Goal: Complete application form

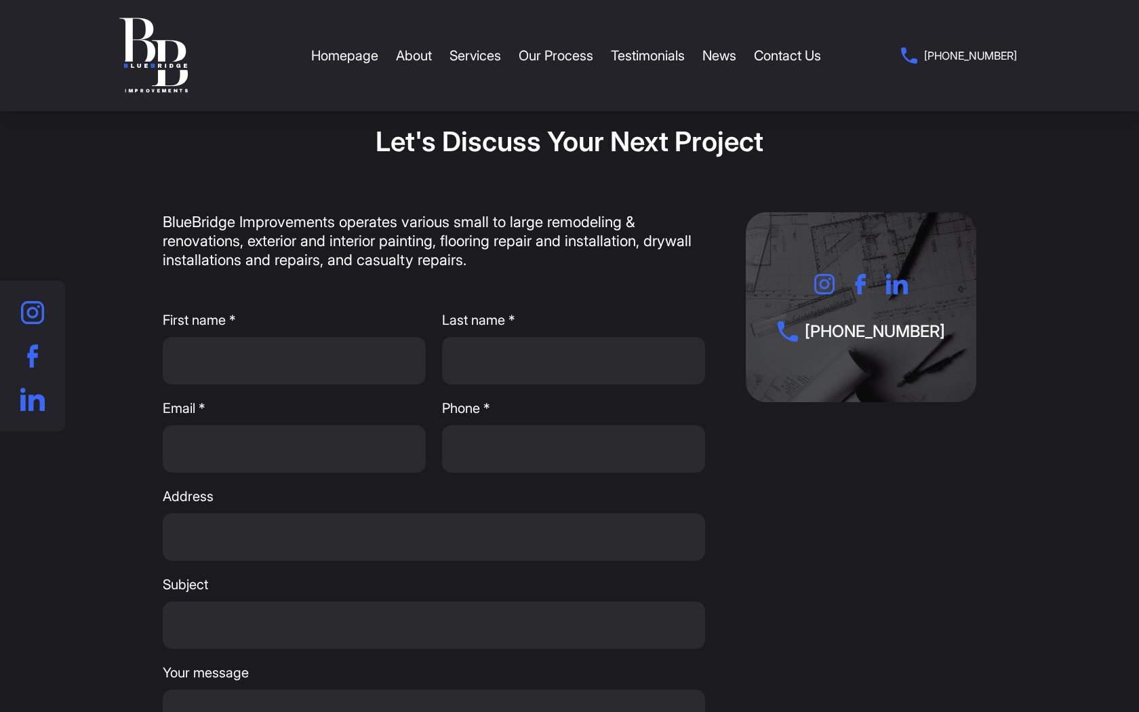
scroll to position [212, 0]
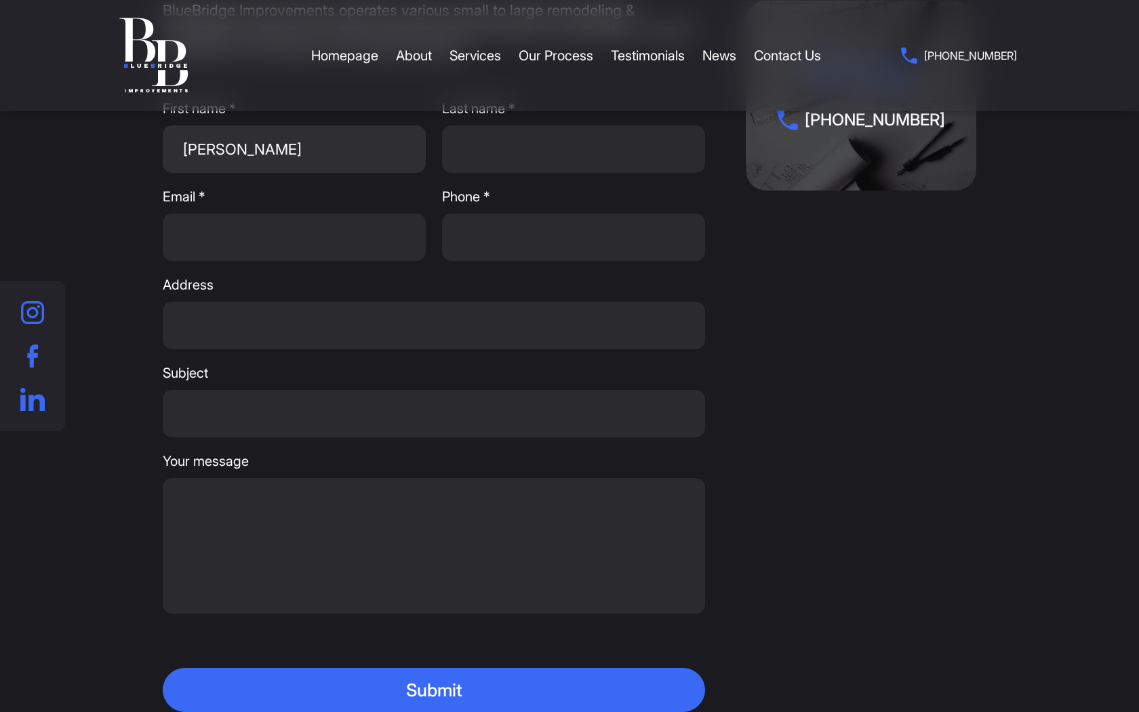
type input "[PERSON_NAME]"
type input "[PERSON_NAME][EMAIL_ADDRESS][DOMAIN_NAME]"
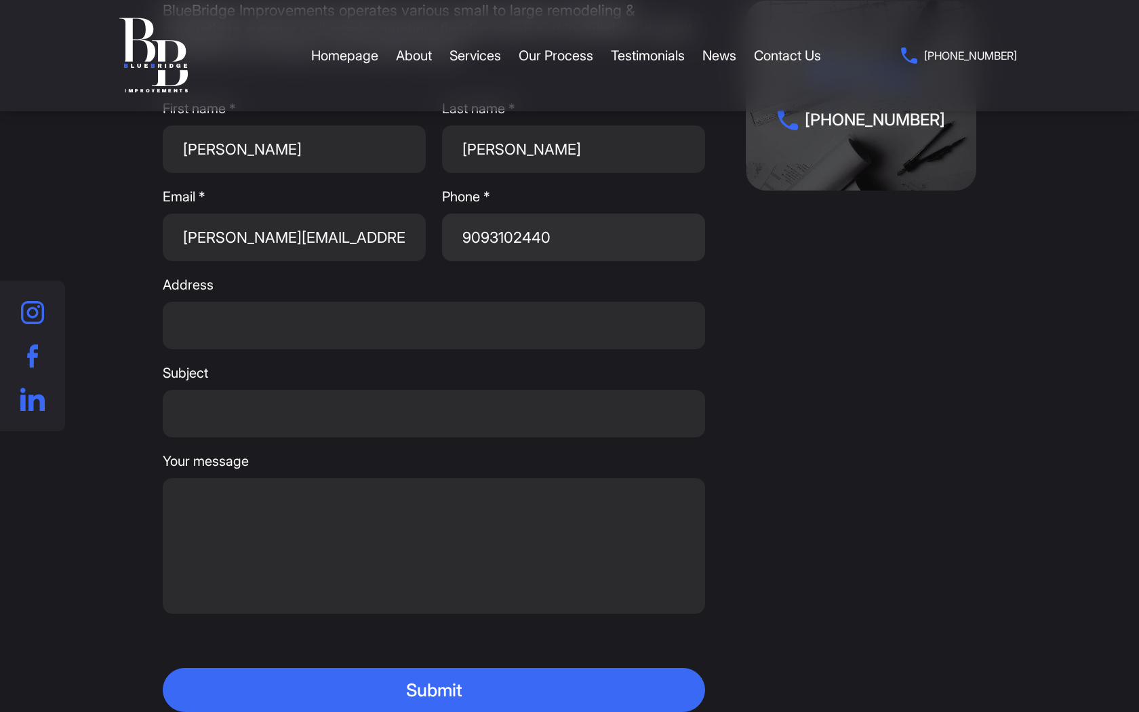
type input "9093102440"
type input "[STREET_ADDRESS]"
type input "Virtual Assistant Services"
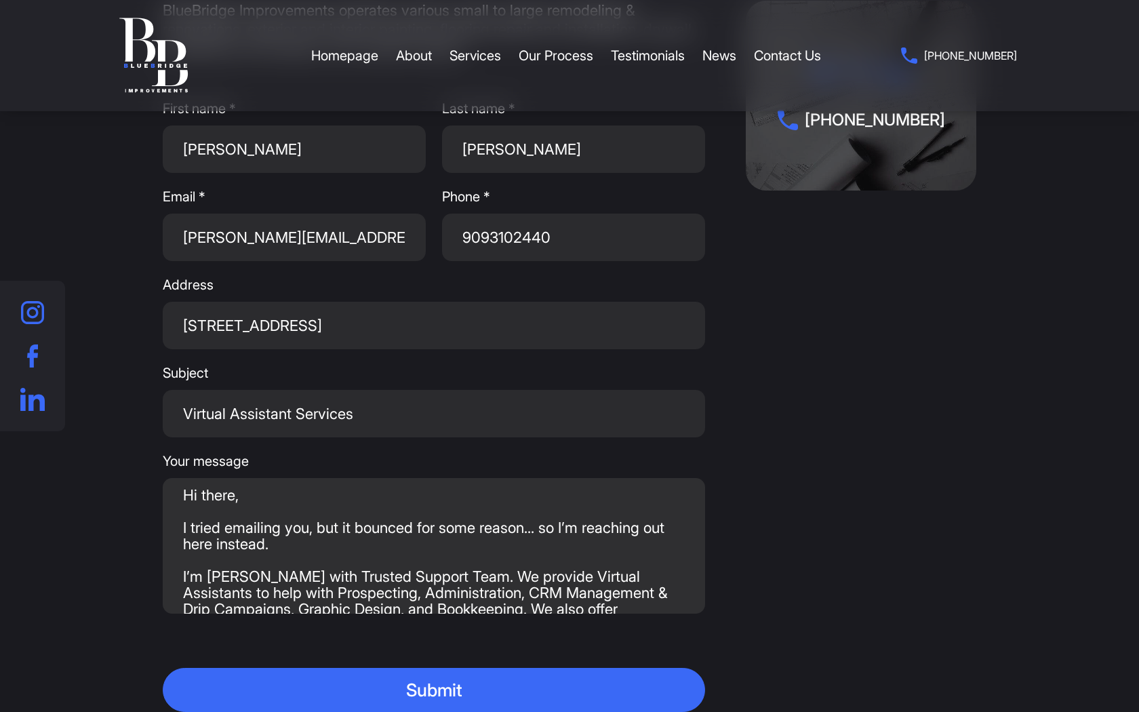
scroll to position [69, 0]
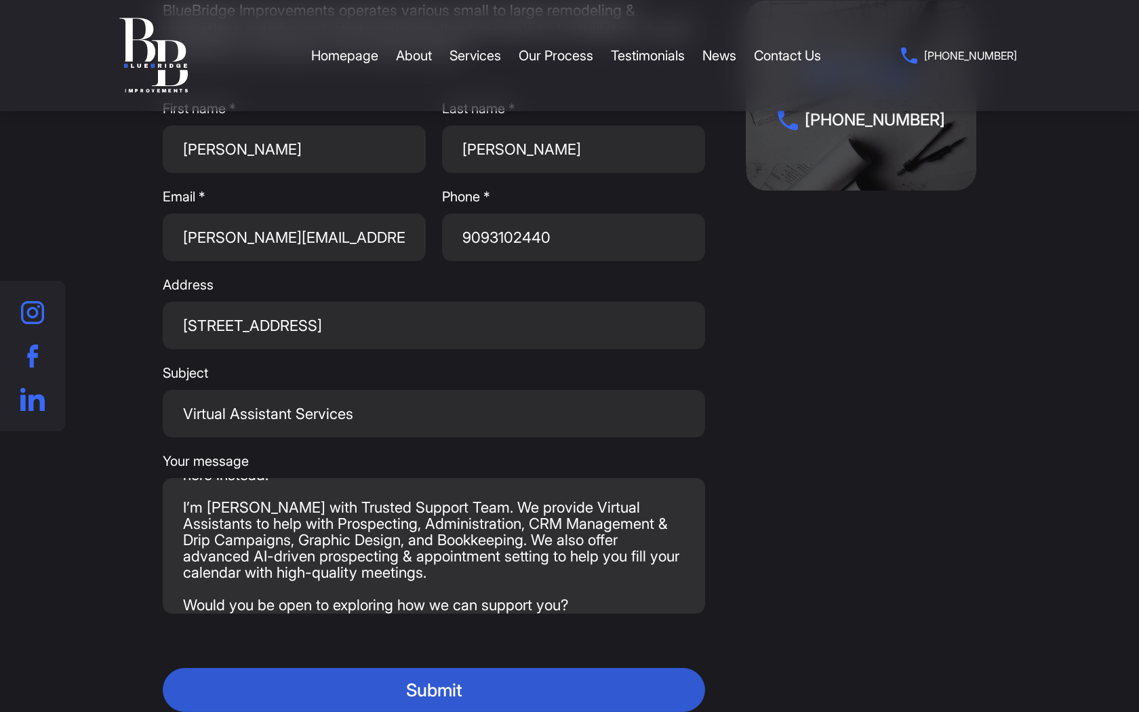
type textarea "Hi there, I tried emailing you, but it bounced for some reason... so I’m reachi…"
click at [434, 689] on button "Submit" at bounding box center [434, 690] width 542 height 44
